Goal: Transaction & Acquisition: Book appointment/travel/reservation

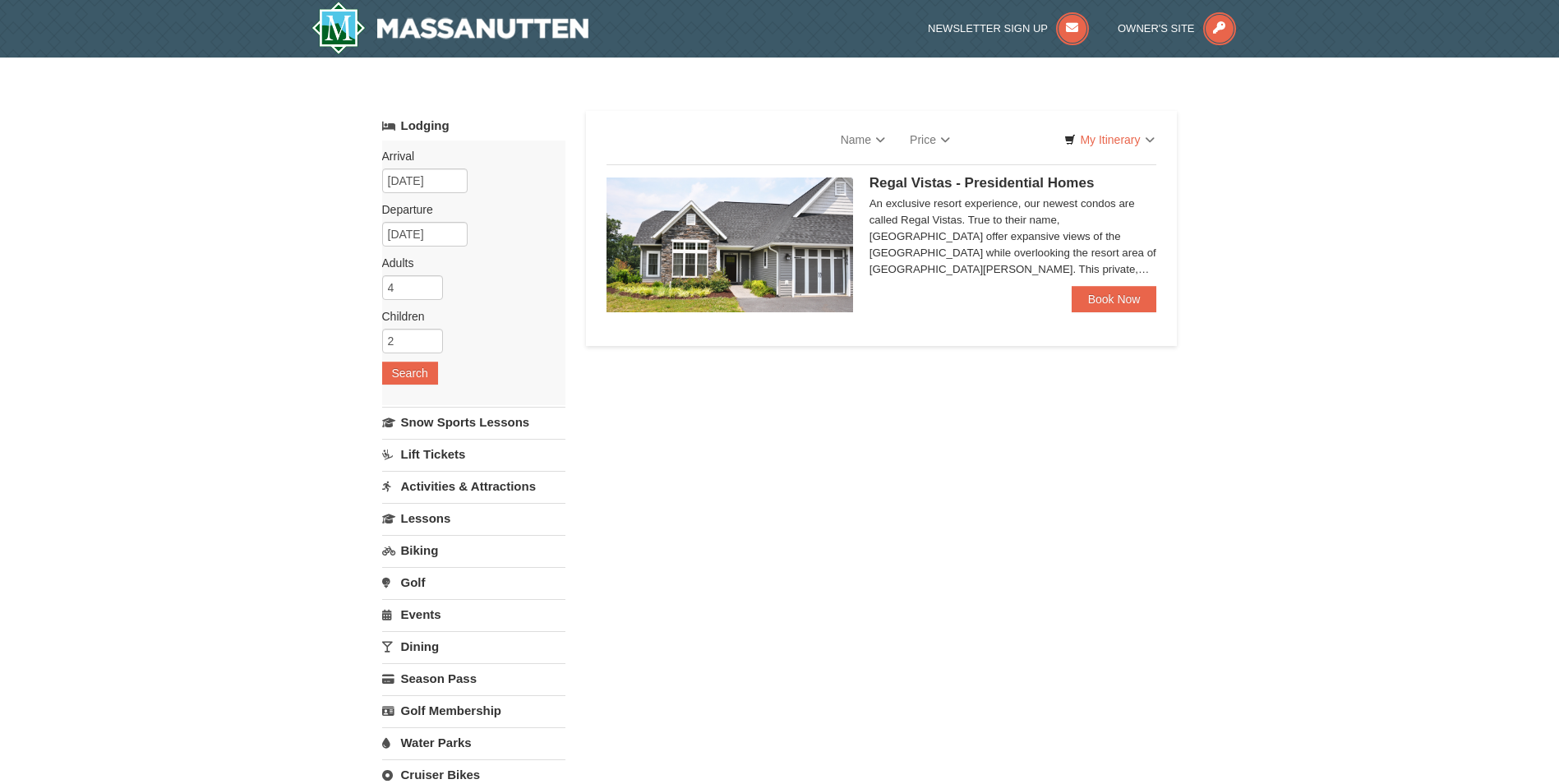
select select "10"
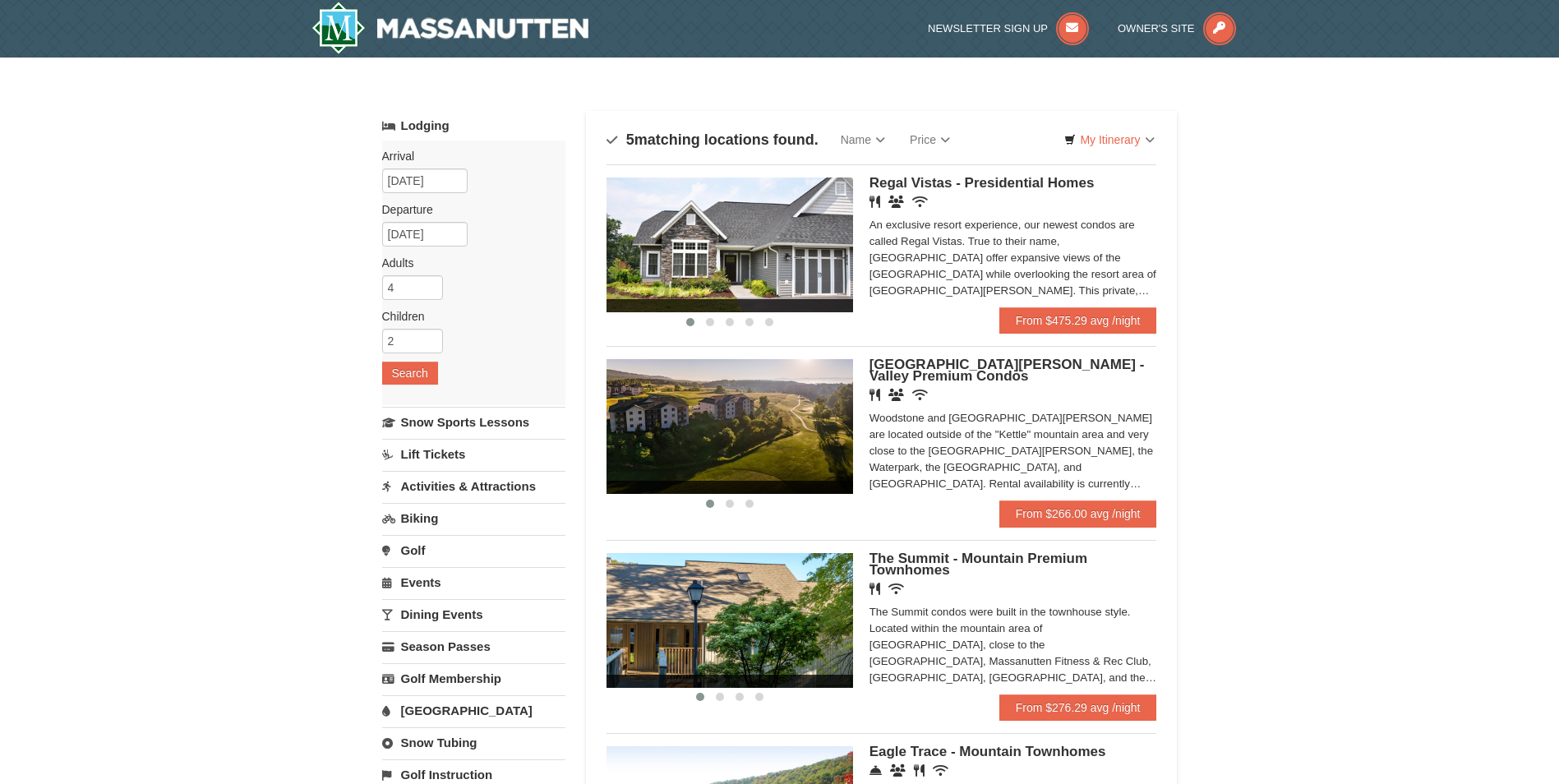
click at [1223, 457] on div "× Categories Map List Filter My Itinerary Questions? [PHONE_NUMBER] Lodging Arr…" at bounding box center [780, 600] width 1559 height 1085
click at [1206, 675] on div "× Categories Map List Filter My Itinerary Questions? [PHONE_NUMBER] Lodging Arr…" at bounding box center [780, 600] width 1559 height 1085
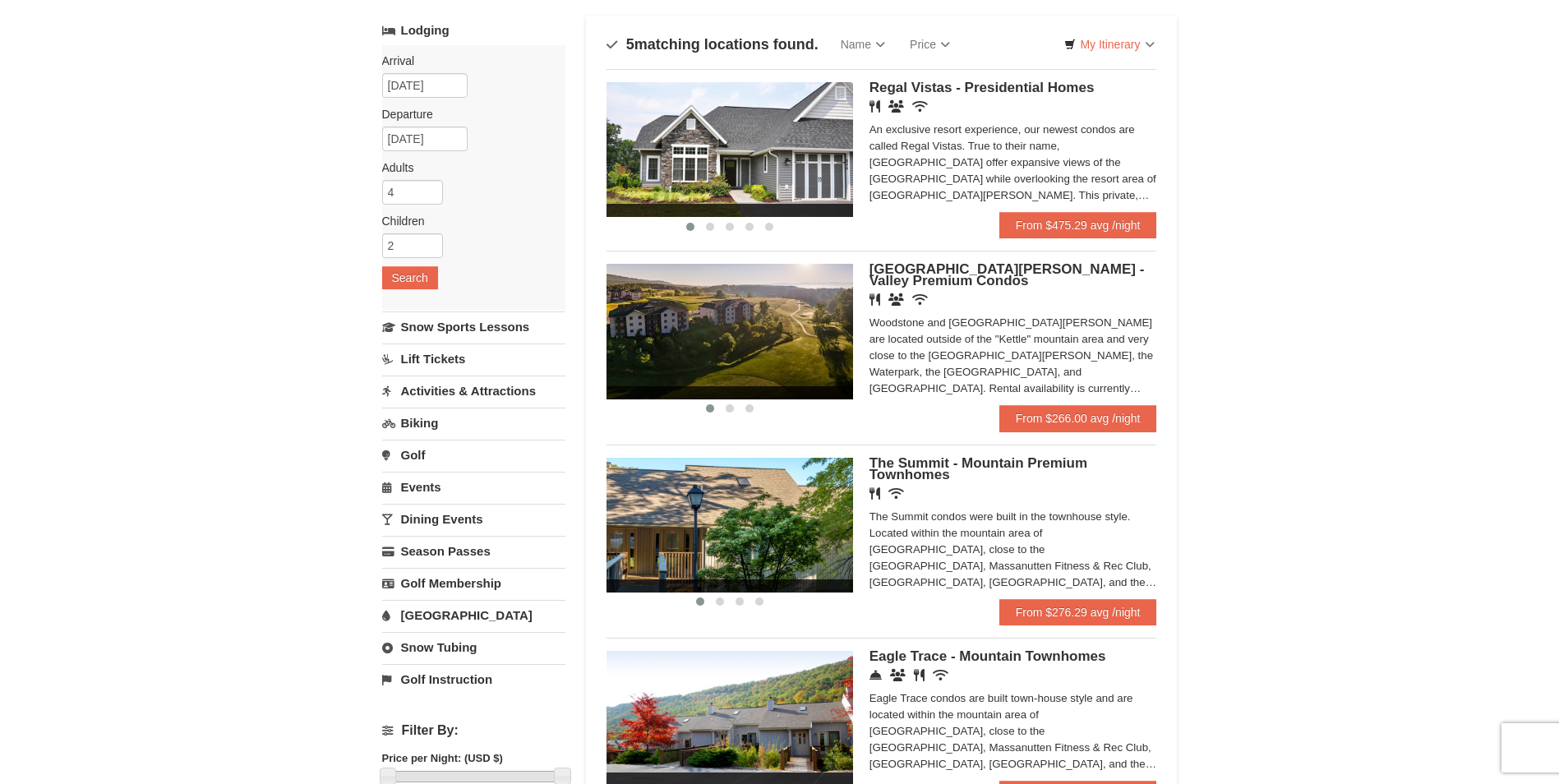
scroll to position [98, 0]
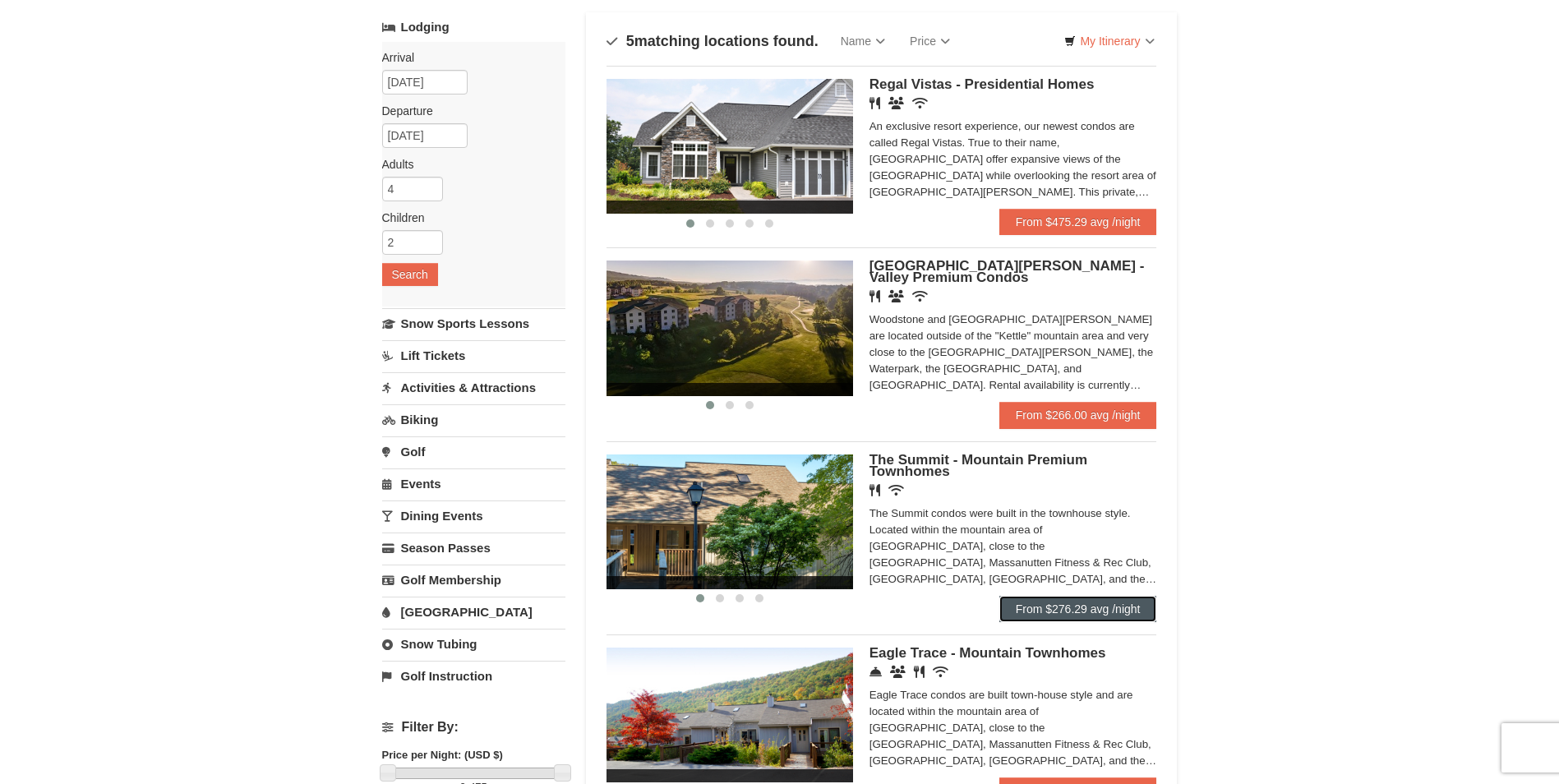
click at [1097, 606] on link "From $276.29 avg /night" at bounding box center [1078, 608] width 158 height 26
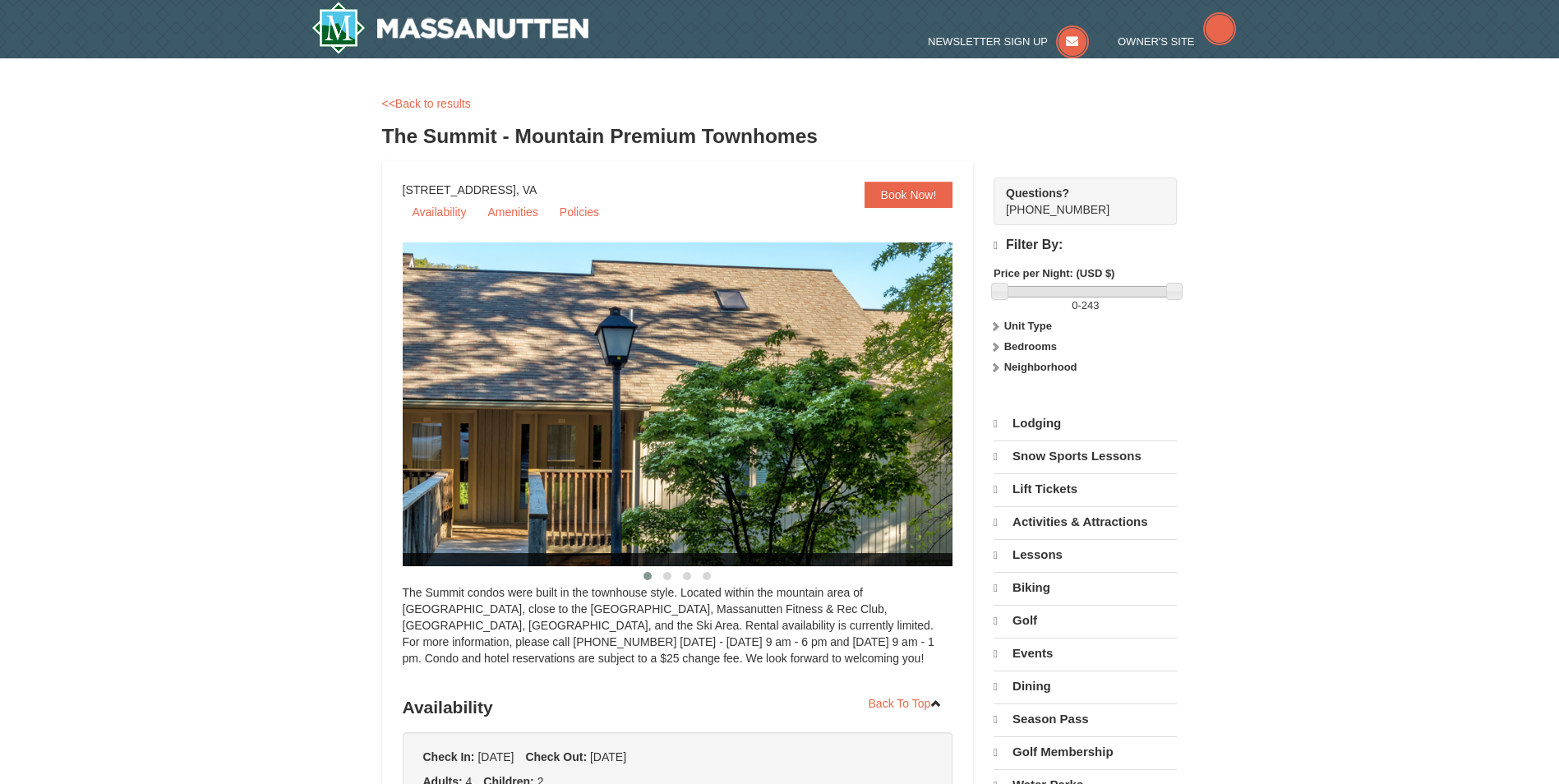
select select "10"
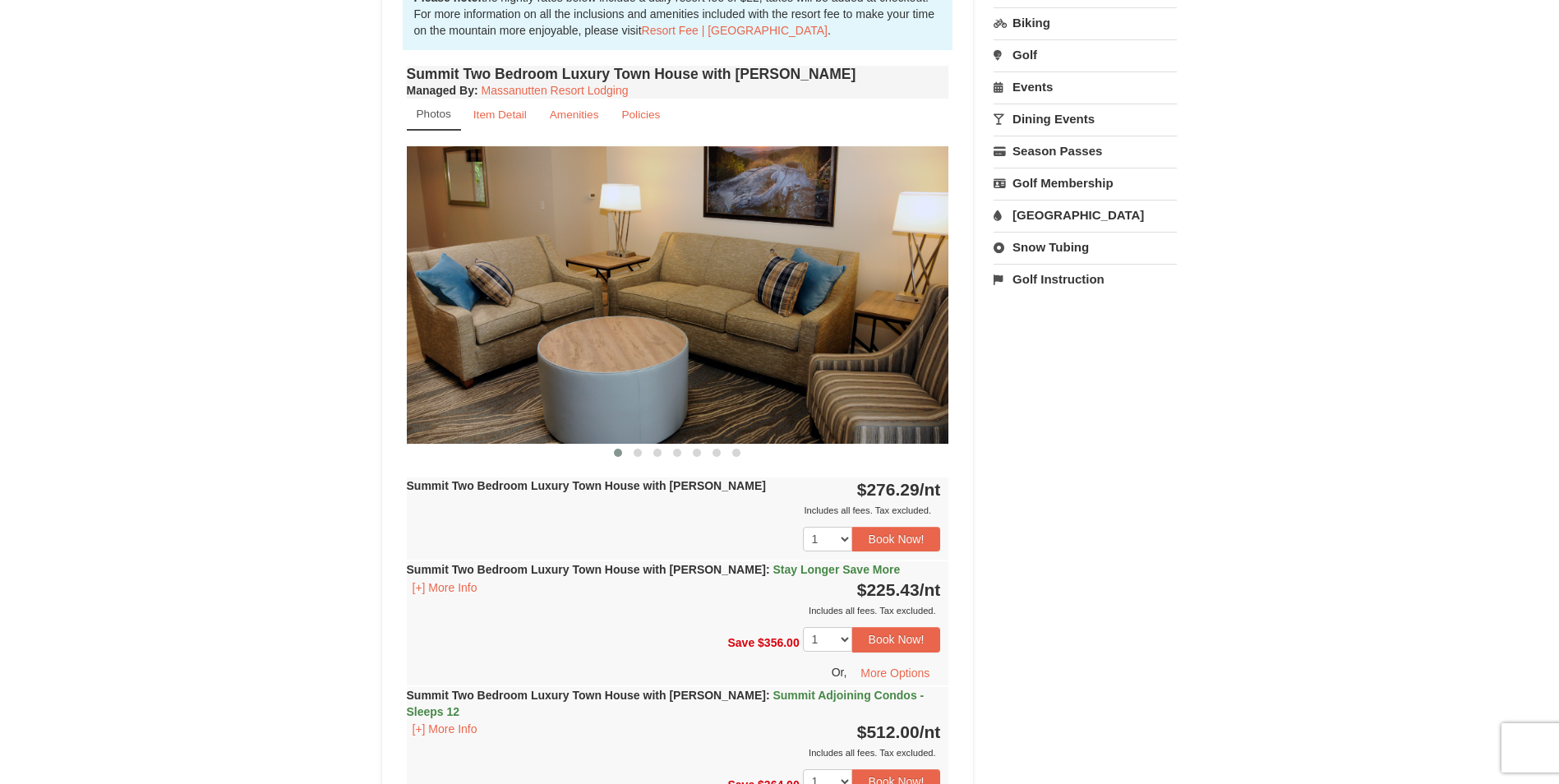
scroll to position [529, 0]
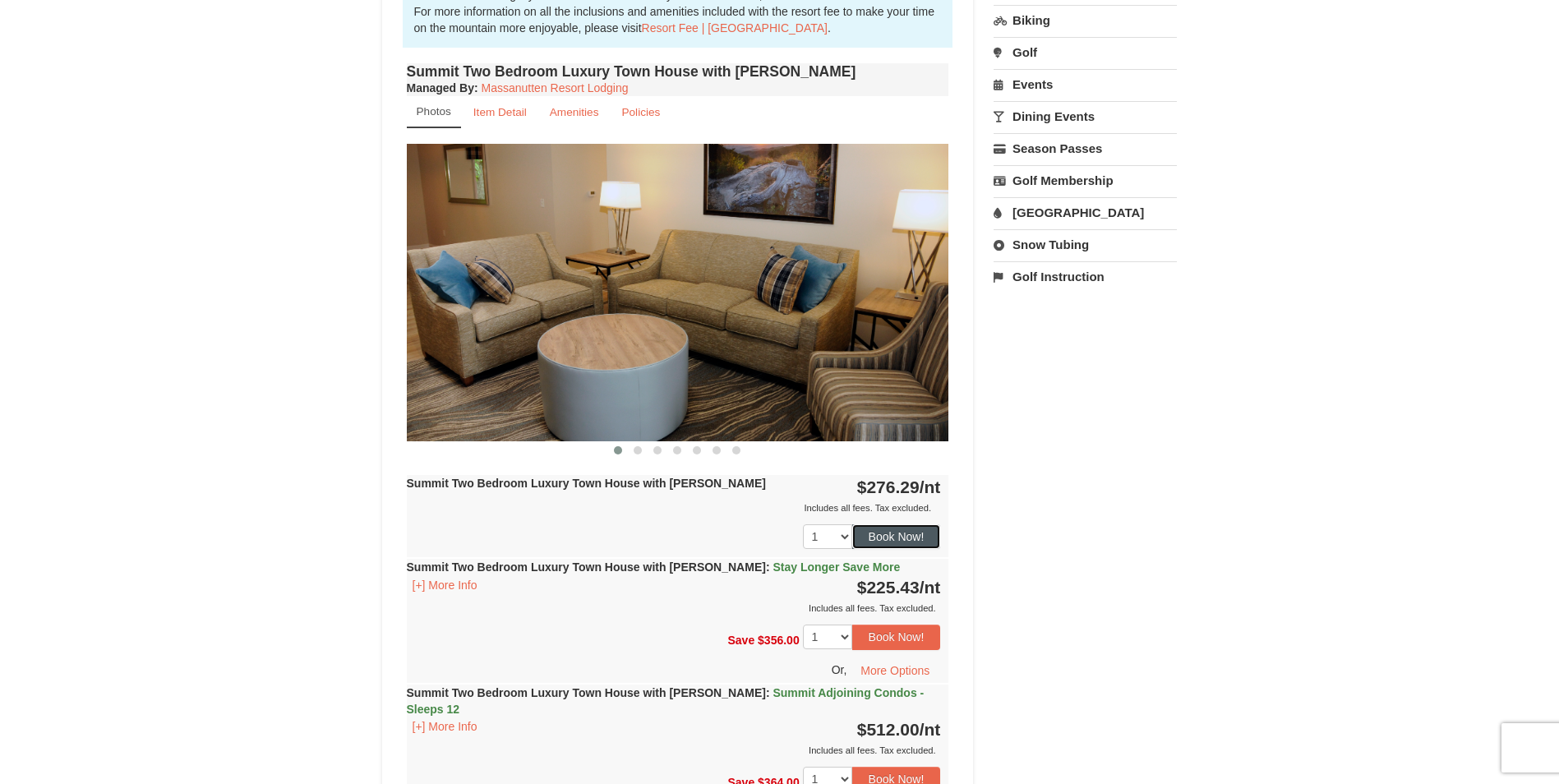
click at [914, 542] on button "Book Now!" at bounding box center [897, 536] width 89 height 25
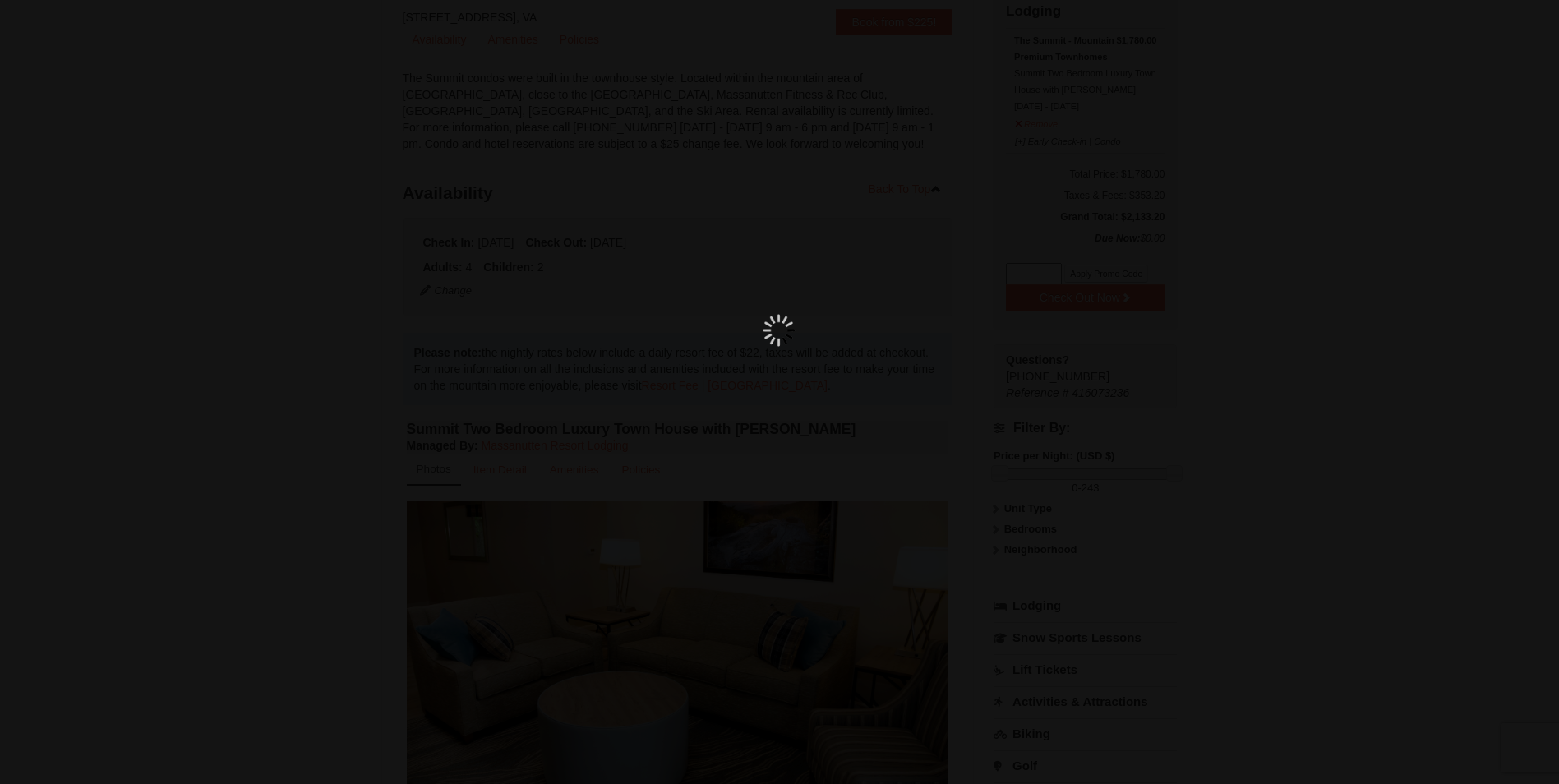
scroll to position [160, 0]
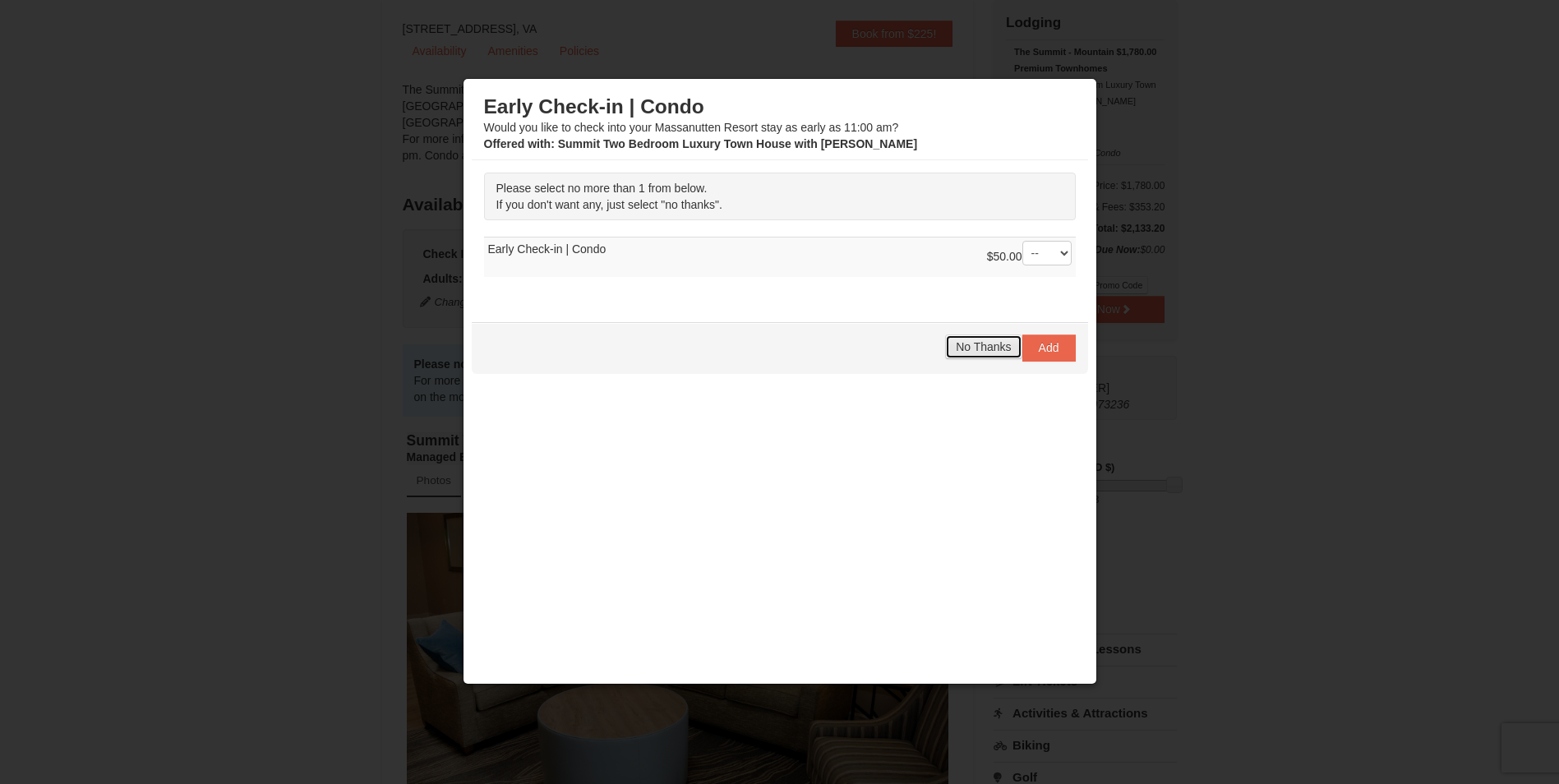
click at [959, 351] on span "No Thanks" at bounding box center [983, 347] width 55 height 13
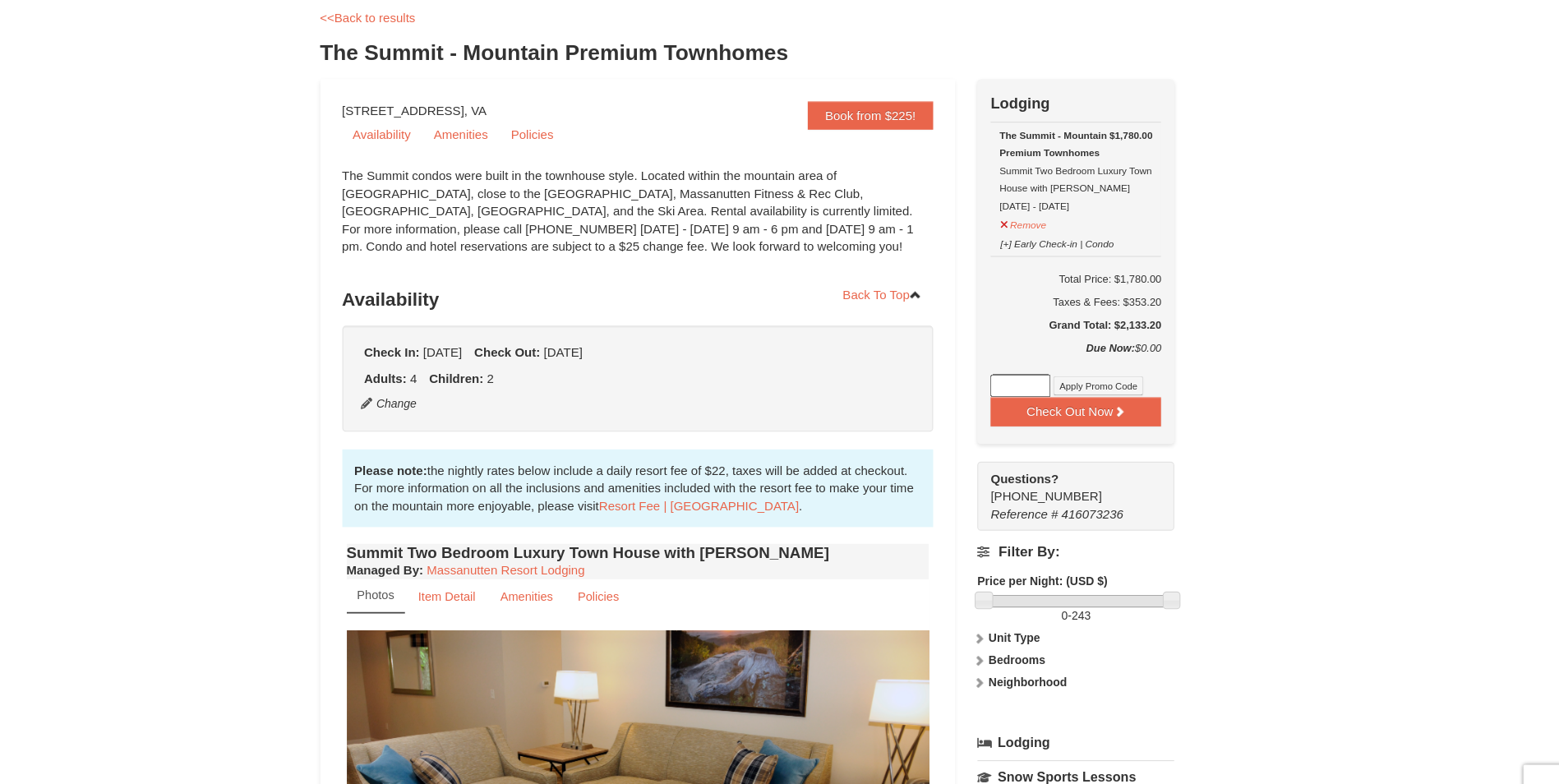
scroll to position [72, 0]
